Goal: Find specific page/section: Find specific page/section

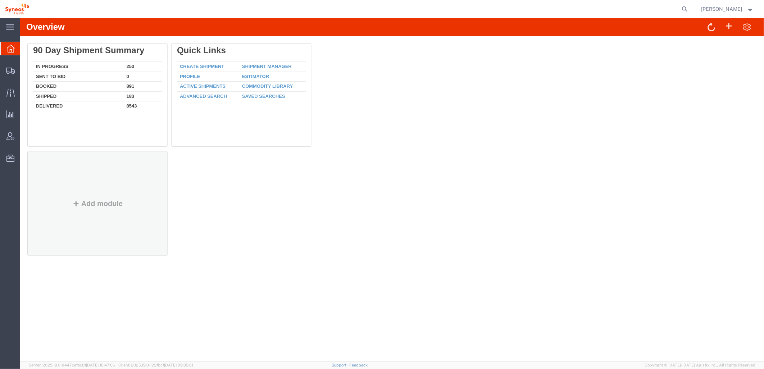
click at [48, 156] on div at bounding box center [97, 158] width 140 height 15
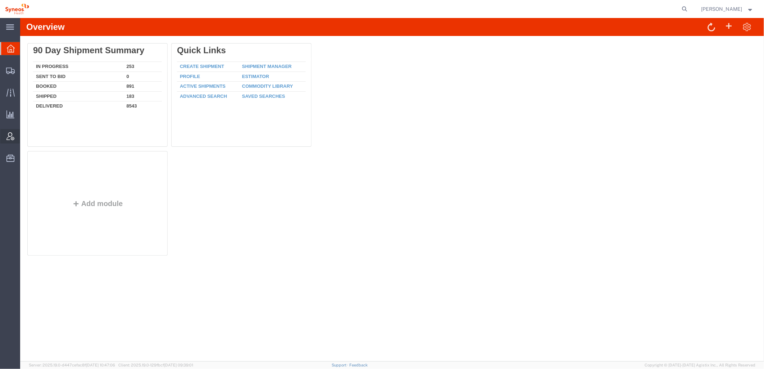
click at [11, 135] on icon at bounding box center [10, 136] width 8 height 8
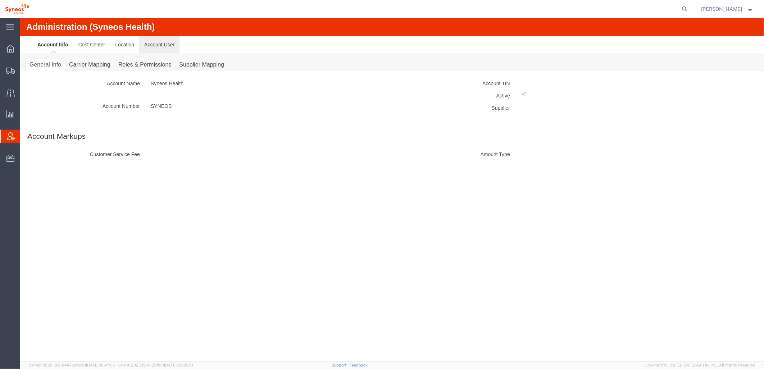
click at [152, 42] on link "Account User" at bounding box center [159, 44] width 40 height 17
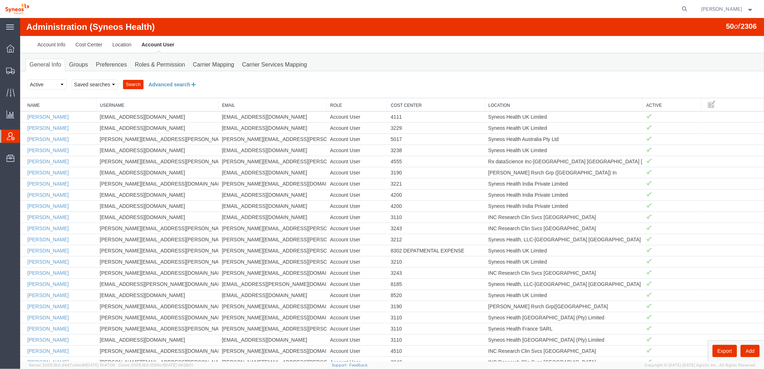
click at [182, 82] on button "Advanced search" at bounding box center [172, 84] width 59 height 12
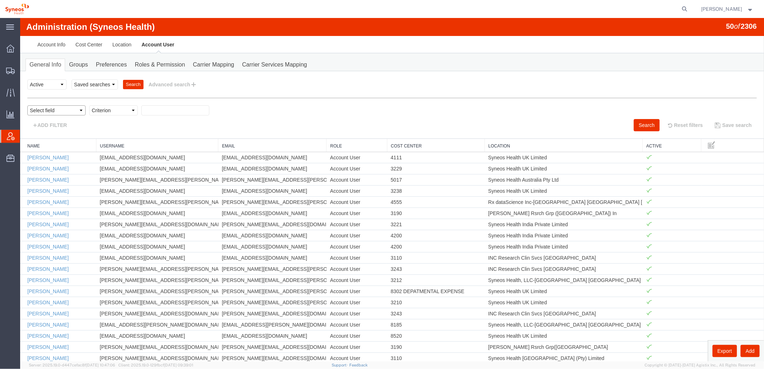
click at [79, 111] on select "Select field Cost Center Email Location Name Role Username" at bounding box center [56, 110] width 58 height 10
select select "locationName"
click at [27, 105] on select "Select field Cost Center Email Location Name Role Username" at bounding box center [56, 110] width 58 height 10
drag, startPoint x: 136, startPoint y: 133, endPoint x: 116, endPoint y: 115, distance: 27.0
click at [116, 115] on select "Criterion contains does not contain is is blank is not blank starts with" at bounding box center [113, 110] width 49 height 10
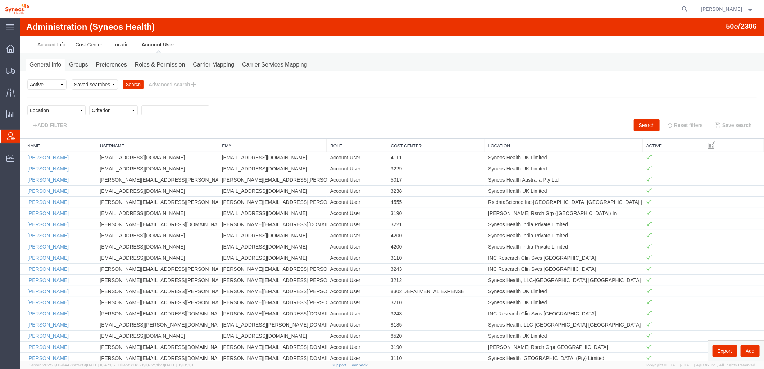
select select "contains"
click at [89, 105] on select "Criterion contains does not contain is is blank is not blank starts with" at bounding box center [113, 110] width 49 height 10
click at [155, 107] on input "text" at bounding box center [175, 110] width 68 height 10
type input "zdnu"
click at [638, 120] on button "Search" at bounding box center [646, 125] width 26 height 12
